Goal: Task Accomplishment & Management: Use online tool/utility

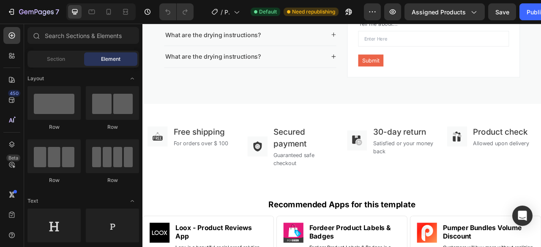
scroll to position [1515, 0]
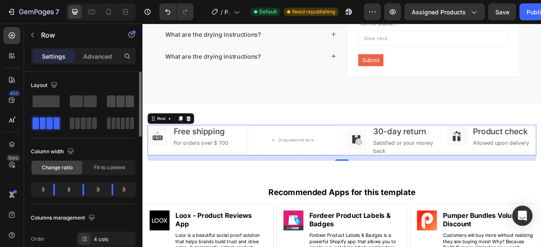
click at [118, 103] on span at bounding box center [120, 101] width 8 height 12
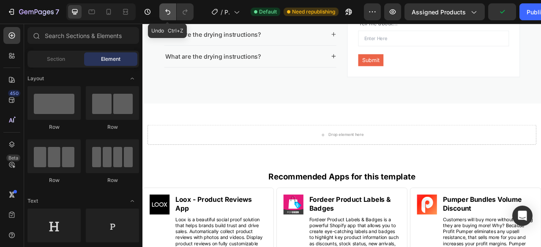
click at [167, 11] on icon "Undo/Redo" at bounding box center [168, 12] width 8 height 8
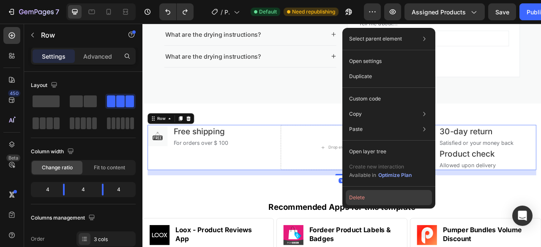
click at [376, 199] on button "Delete" at bounding box center [389, 197] width 86 height 15
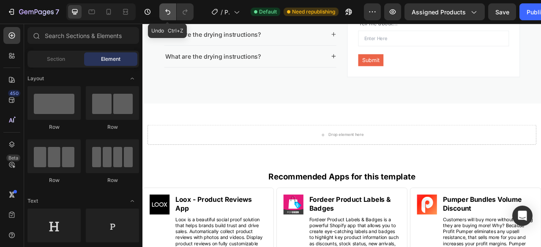
click at [169, 9] on icon "Undo/Redo" at bounding box center [168, 12] width 8 height 8
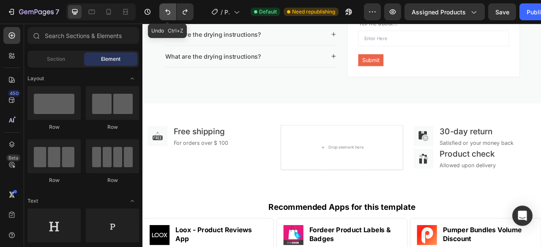
click at [169, 9] on icon "Undo/Redo" at bounding box center [168, 12] width 8 height 8
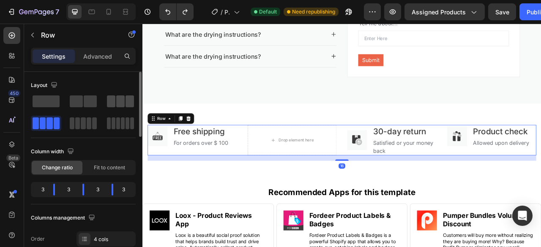
click at [117, 104] on span at bounding box center [120, 101] width 8 height 12
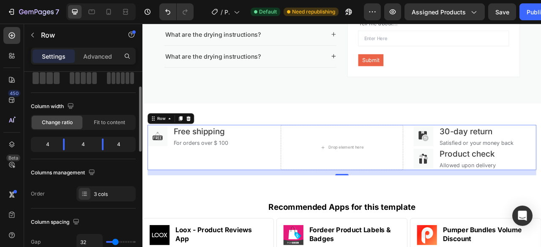
scroll to position [0, 0]
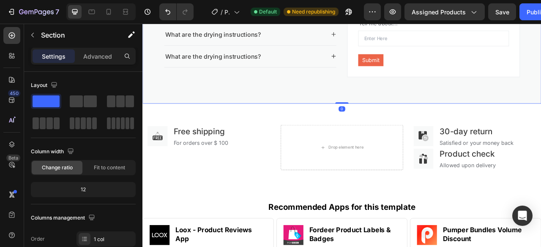
click at [540, 38] on div "Frequently Asked Questions Heading Title Line Is this sweater fitted or more re…" at bounding box center [395, 1] width 507 height 250
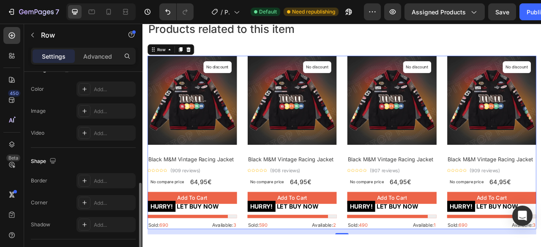
scroll to position [411, 0]
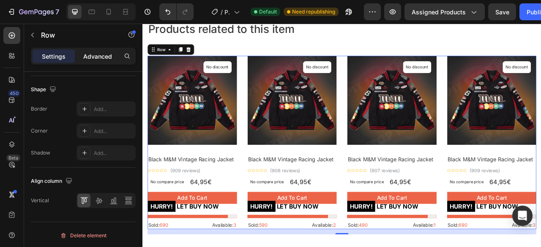
click at [102, 62] on div "Advanced" at bounding box center [97, 56] width 42 height 14
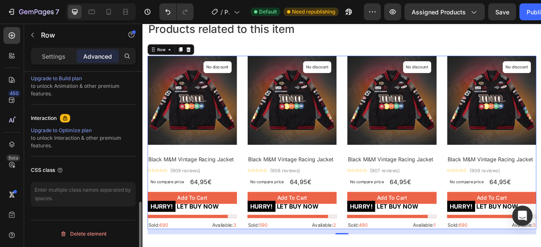
scroll to position [385, 0]
click at [58, 55] on p "Settings" at bounding box center [54, 56] width 24 height 9
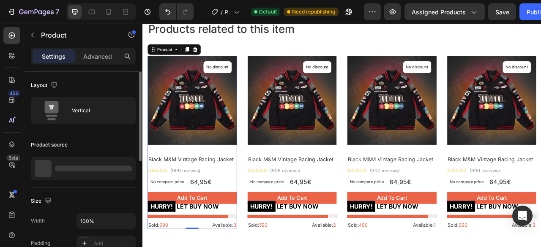
scroll to position [0, 0]
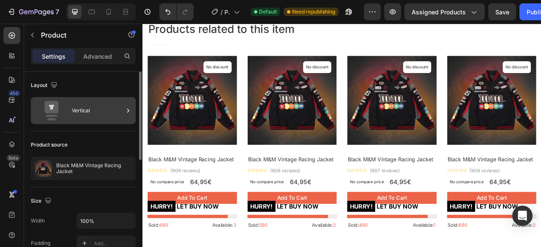
click at [90, 115] on div "Vertical" at bounding box center [98, 110] width 52 height 19
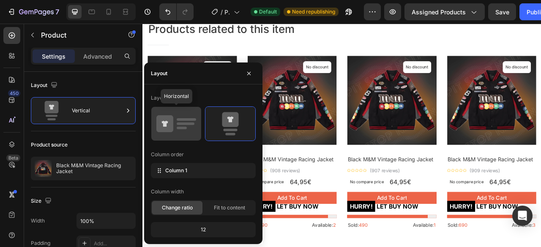
click at [191, 134] on icon at bounding box center [176, 124] width 40 height 24
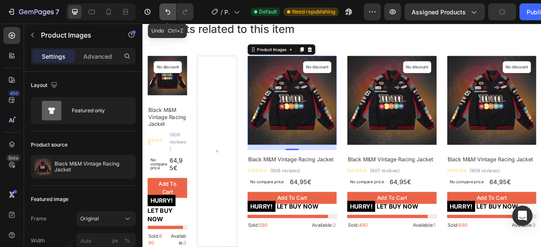
click at [169, 15] on icon "Undo/Redo" at bounding box center [168, 12] width 8 height 8
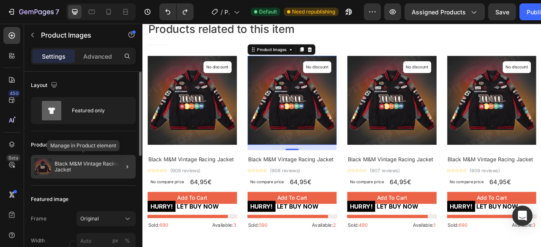
click at [90, 169] on p "Black M&M Vintage Racing Jacket" at bounding box center [94, 167] width 78 height 12
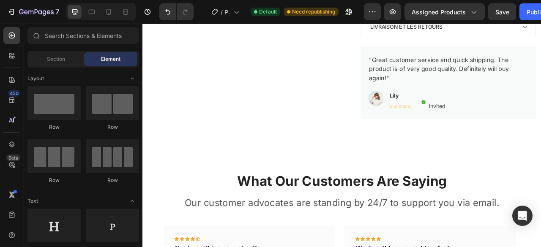
scroll to position [440, 0]
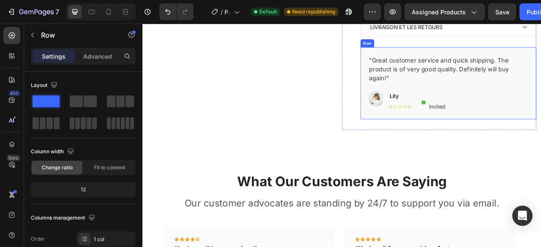
click at [471, 134] on div ""Great customer service and quick shipping. The product is of very good quality…" at bounding box center [531, 103] width 203 height 78
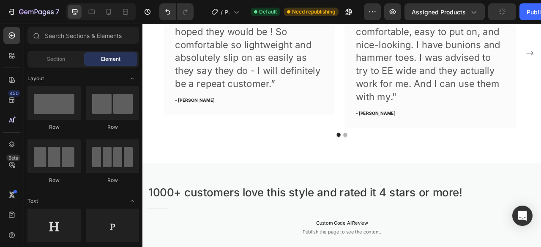
scroll to position [706, 0]
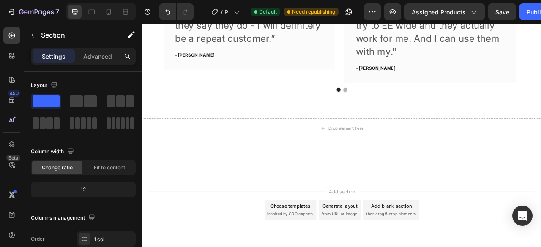
click at [510, 188] on div at bounding box center [395, 194] width 507 height 51
click at [13, 78] on icon at bounding box center [12, 80] width 8 height 8
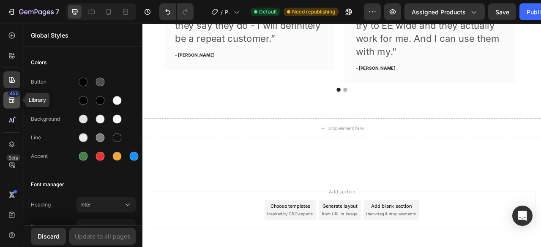
click at [15, 102] on icon at bounding box center [12, 100] width 8 height 8
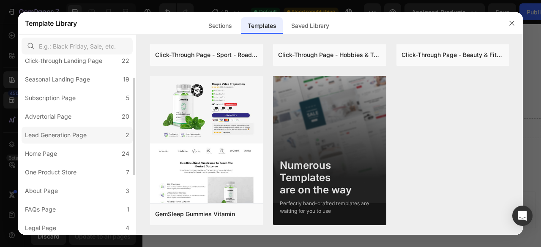
scroll to position [45, 0]
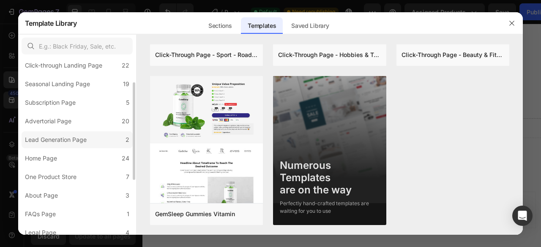
click at [90, 104] on label "Subscription Page 5" at bounding box center [77, 102] width 111 height 17
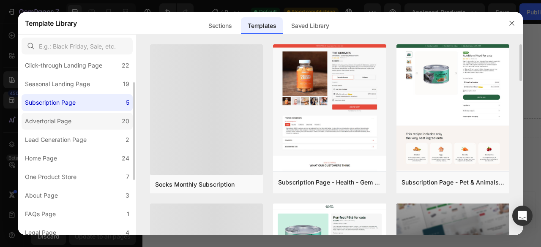
scroll to position [144, 0]
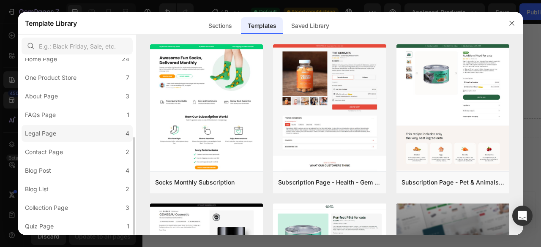
click at [89, 126] on label "Legal Page 4" at bounding box center [77, 133] width 111 height 17
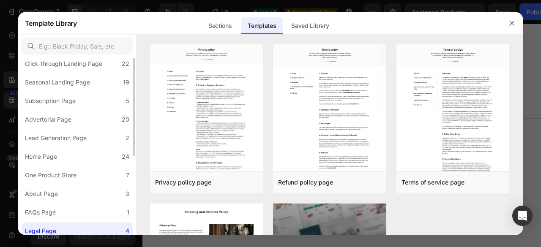
scroll to position [29, 0]
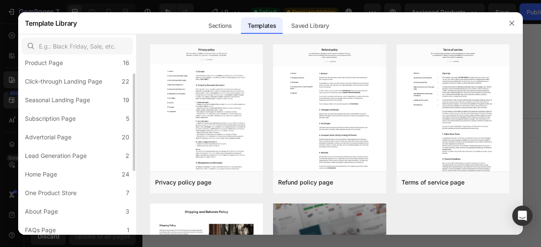
click at [85, 183] on div "All Templates 117 Product Page 16 Click-through Landing Page 22 Seasonal Landin…" at bounding box center [77, 189] width 118 height 321
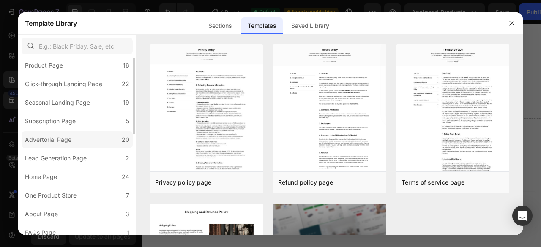
scroll to position [0, 0]
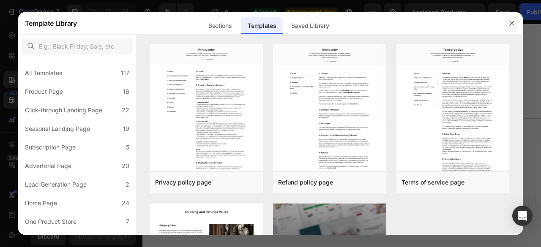
click at [507, 23] on button "button" at bounding box center [512, 23] width 14 height 14
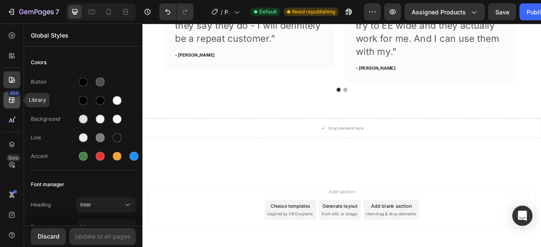
click at [13, 97] on icon at bounding box center [12, 100] width 8 height 8
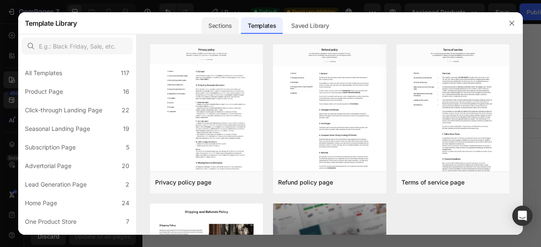
click at [214, 28] on div "Sections" at bounding box center [220, 25] width 37 height 17
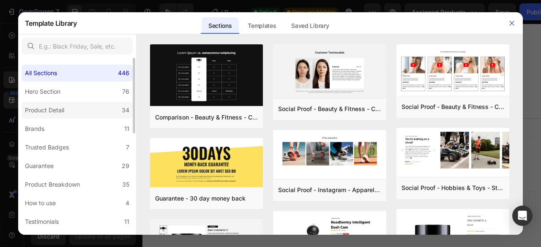
click at [104, 117] on label "Product Detail 34" at bounding box center [77, 110] width 111 height 17
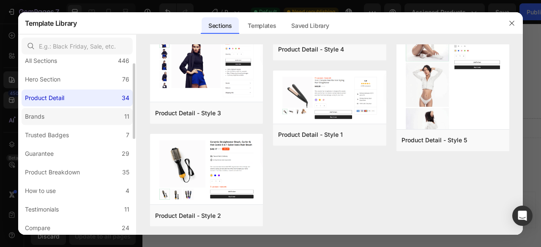
scroll to position [13, 0]
click at [120, 166] on label "Product Breakdown 35" at bounding box center [77, 172] width 111 height 17
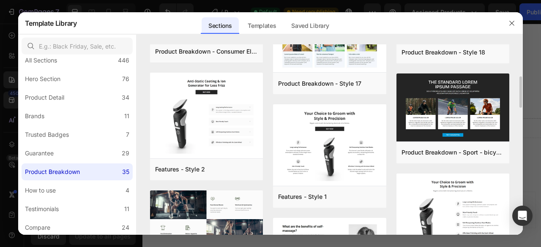
scroll to position [161, 0]
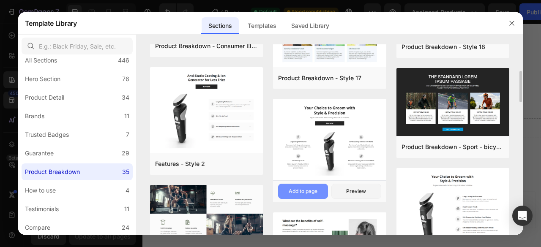
click at [308, 189] on div "Add to page" at bounding box center [303, 192] width 29 height 8
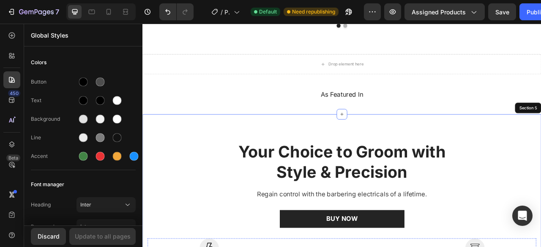
scroll to position [791, 0]
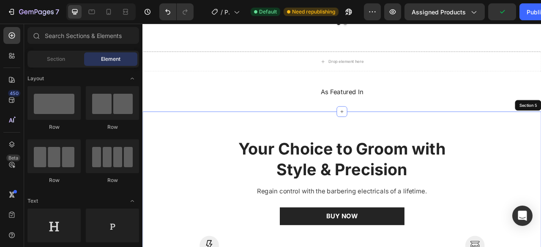
scroll to position [739, 0]
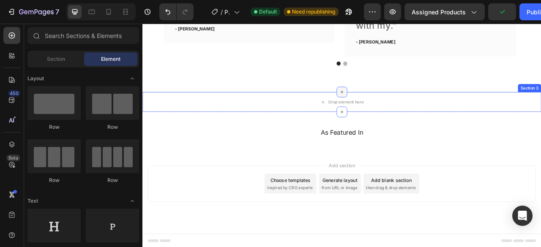
click at [397, 117] on div at bounding box center [396, 111] width 14 height 14
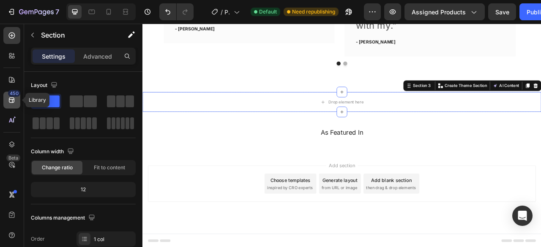
click at [14, 101] on icon at bounding box center [11, 100] width 5 height 5
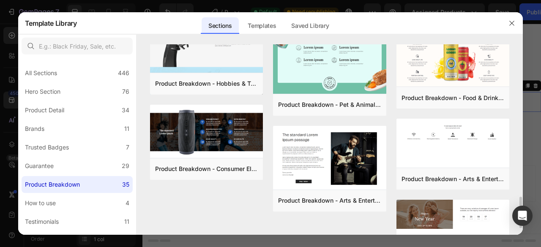
scroll to position [914, 0]
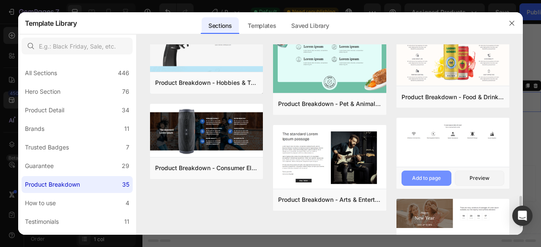
click at [415, 176] on div "Add to page" at bounding box center [426, 179] width 29 height 8
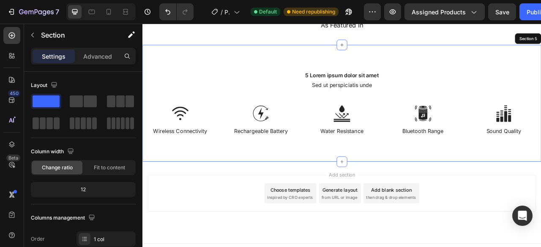
scroll to position [888, 0]
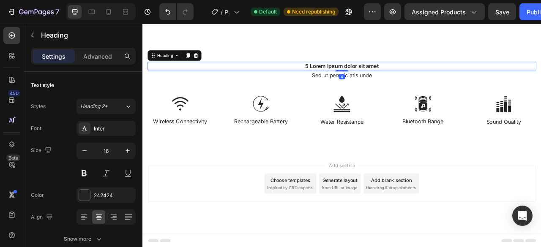
click at [371, 76] on h2 "5 Lorem ipsum dolor sit amet" at bounding box center [396, 77] width 494 height 11
